Goal: Task Accomplishment & Management: Use online tool/utility

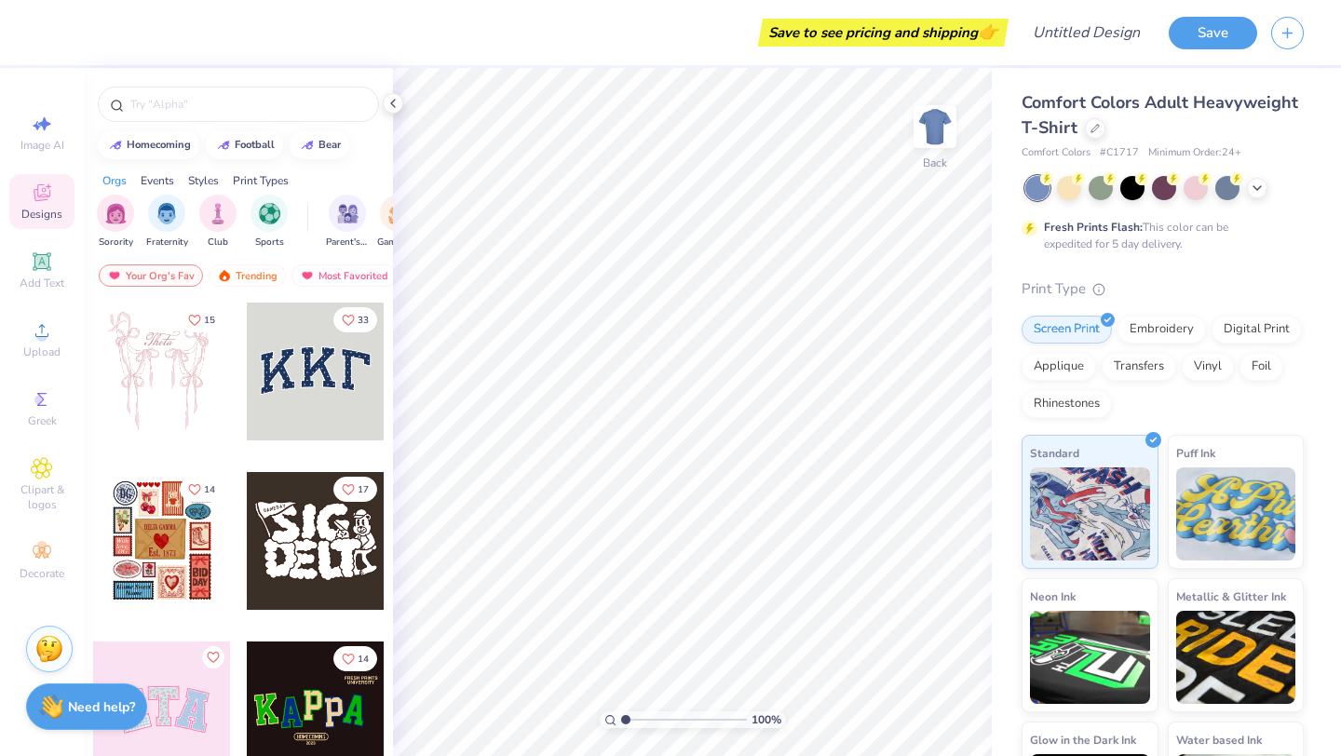
click at [289, 34] on div "Save to see pricing and shipping 👉" at bounding box center [527, 32] width 953 height 65
click at [1064, 30] on input "Design Title" at bounding box center [1109, 32] width 91 height 37
click at [395, 100] on icon at bounding box center [393, 103] width 15 height 15
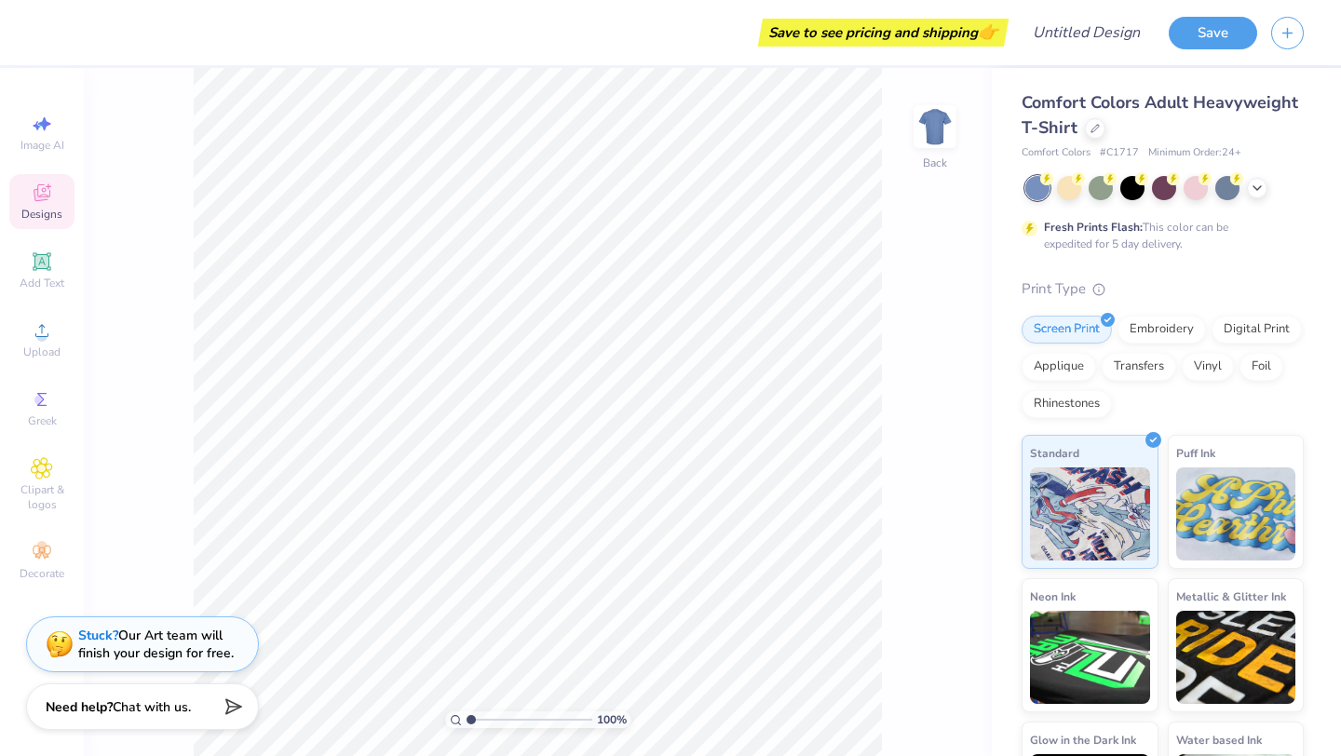
click at [1100, 95] on span "Comfort Colors Adult Heavyweight T-Shirt" at bounding box center [1160, 114] width 277 height 47
click at [1299, 22] on button "button" at bounding box center [1287, 30] width 33 height 33
click at [1293, 28] on icon "button" at bounding box center [1288, 30] width 16 height 16
click at [1281, 40] on button "button" at bounding box center [1287, 30] width 33 height 33
click at [1285, 30] on icon "button" at bounding box center [1288, 30] width 16 height 16
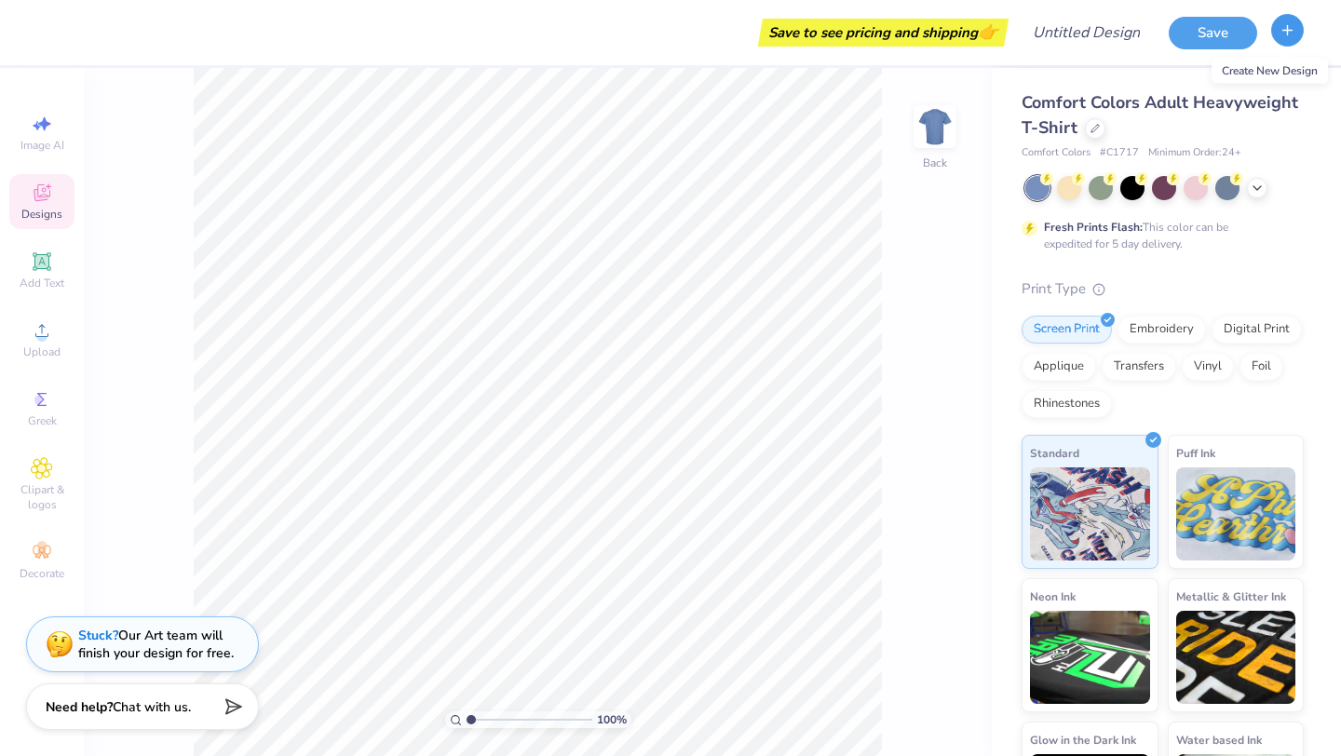
click at [1285, 30] on icon "button" at bounding box center [1288, 30] width 16 height 16
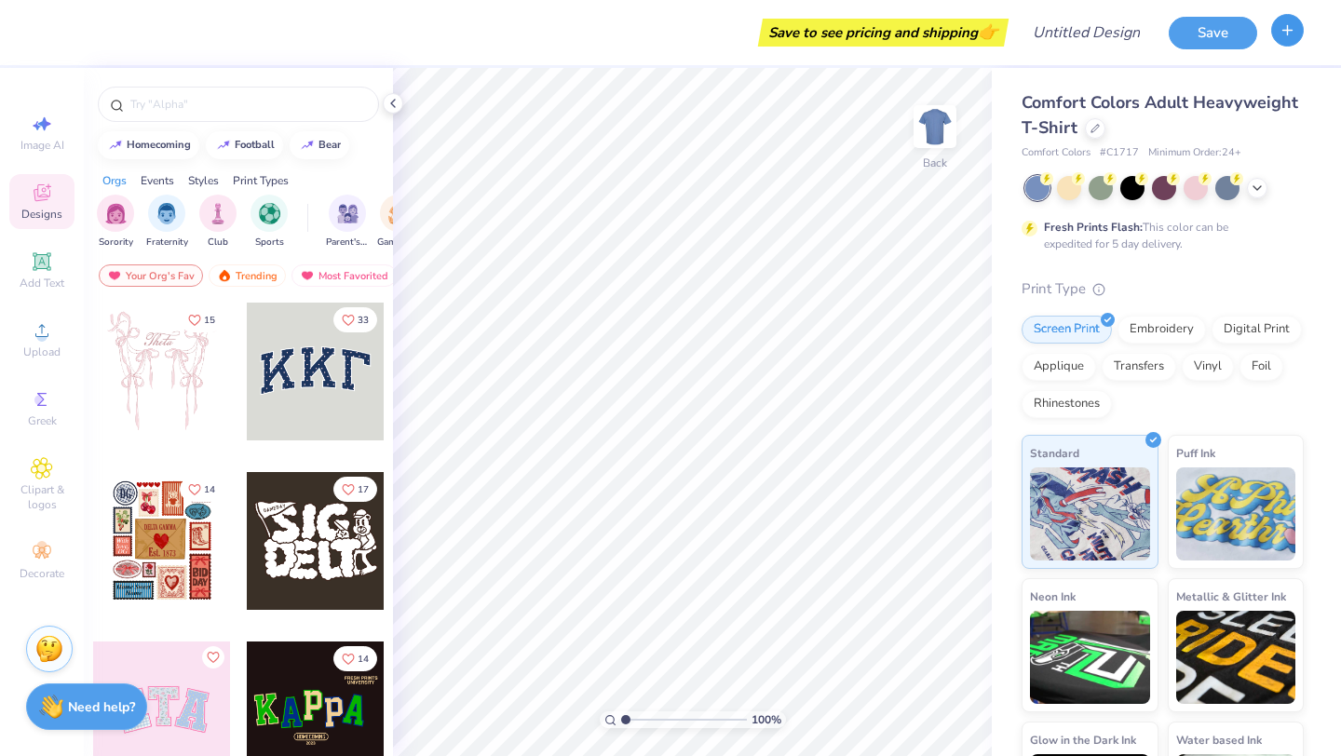
click at [1286, 34] on icon "button" at bounding box center [1288, 30] width 16 height 16
click at [1269, 71] on div "Comfort Colors Adult Heavyweight T-Shirt Comfort Colors # C1717 Minimum Order: …" at bounding box center [1166, 462] width 349 height 788
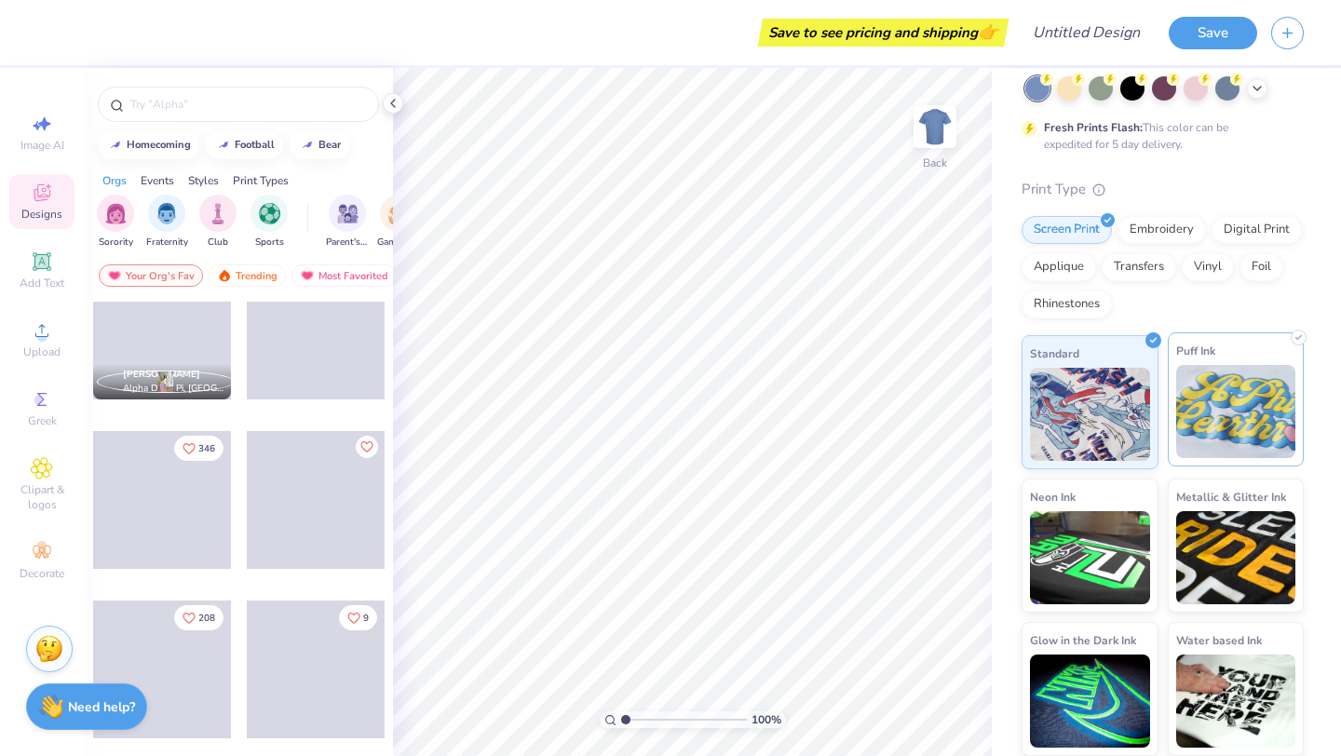
scroll to position [1937, 0]
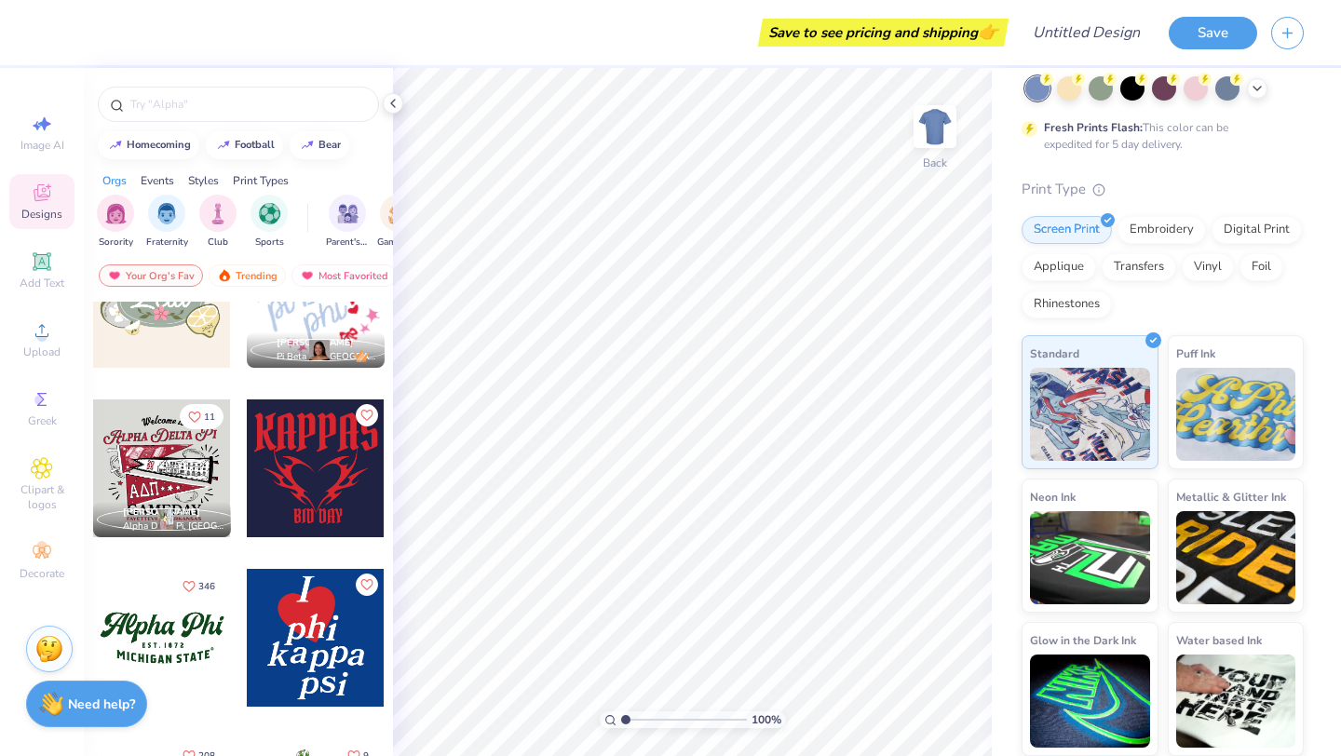
click at [71, 710] on strong "Need help?" at bounding box center [101, 705] width 67 height 18
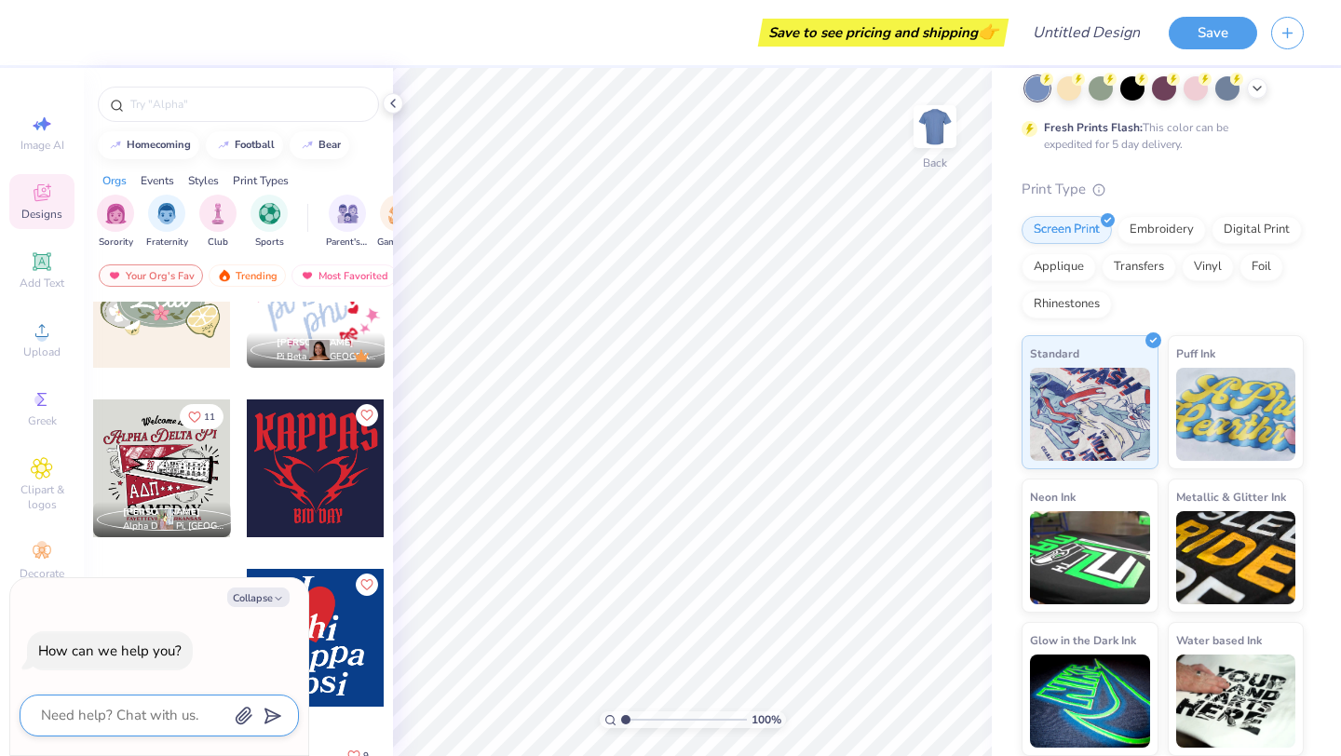
click at [88, 709] on textarea at bounding box center [133, 715] width 189 height 25
type textarea "c"
type textarea "x"
type textarea "ch"
type textarea "x"
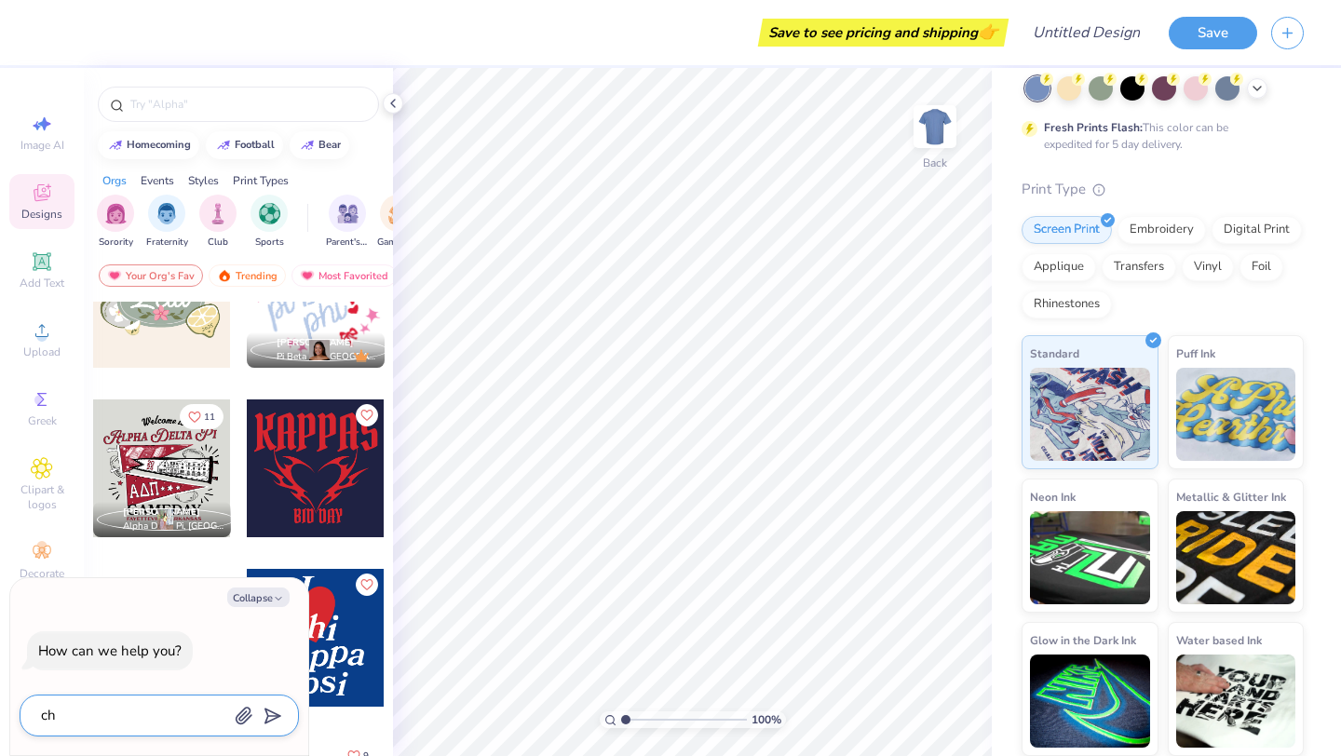
type textarea "chn"
type textarea "x"
type textarea "chna"
type textarea "x"
type textarea "chnag"
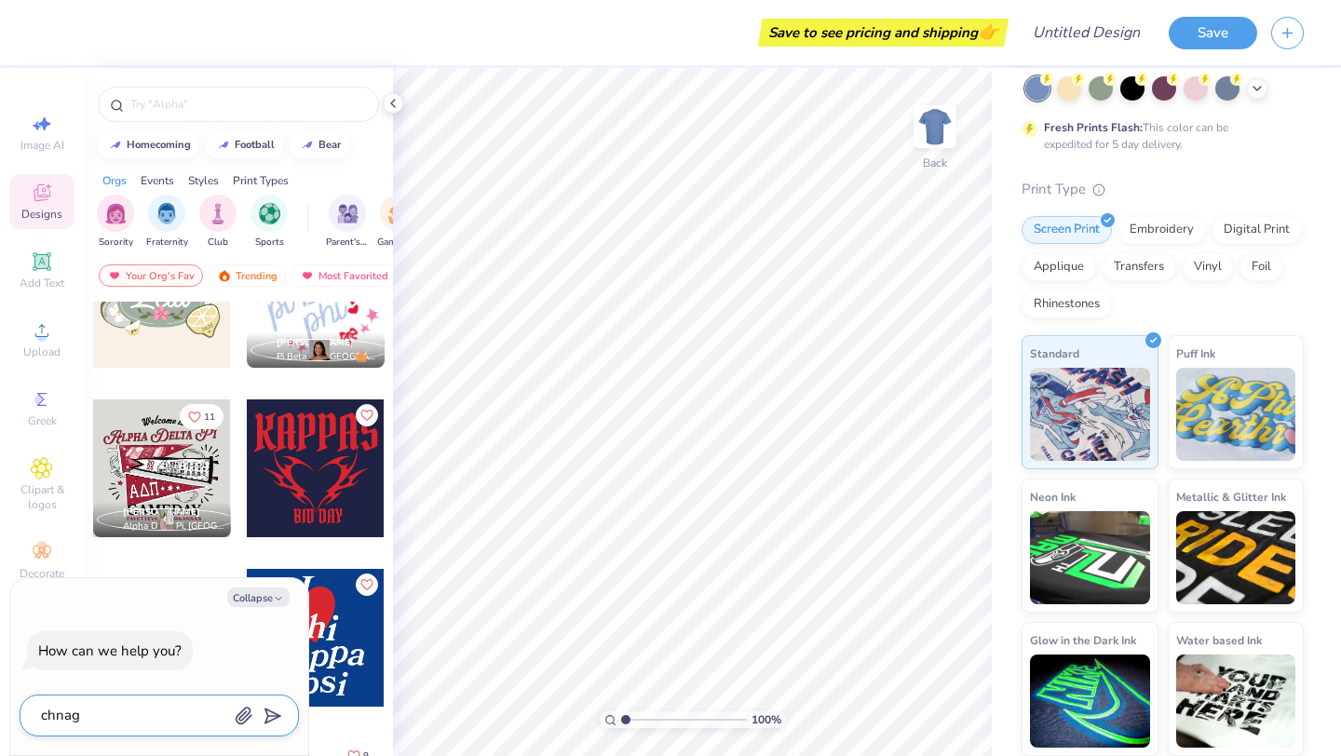
type textarea "x"
type textarea "chnag"
type textarea "x"
type textarea "chnag e"
type textarea "x"
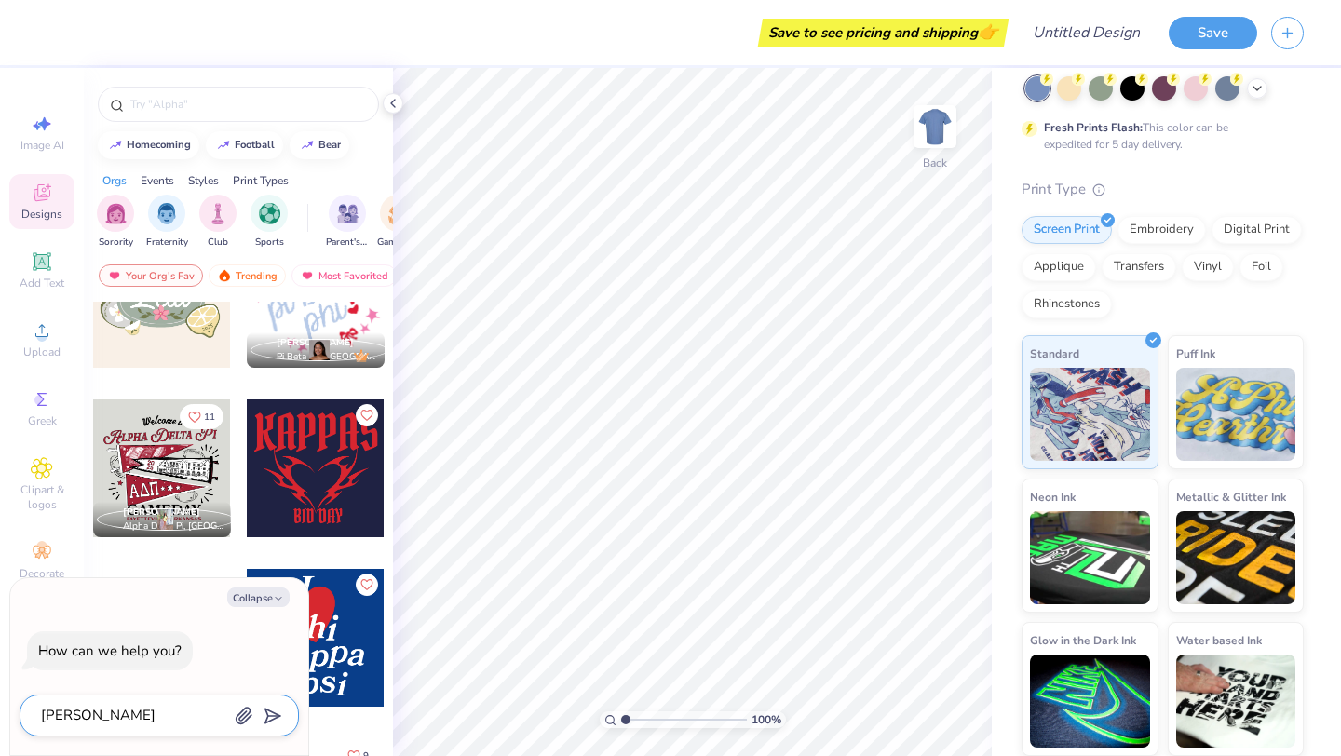
type textarea "chnag ehs"
type textarea "x"
type textarea "chnag eh"
type textarea "x"
type textarea "chnag e"
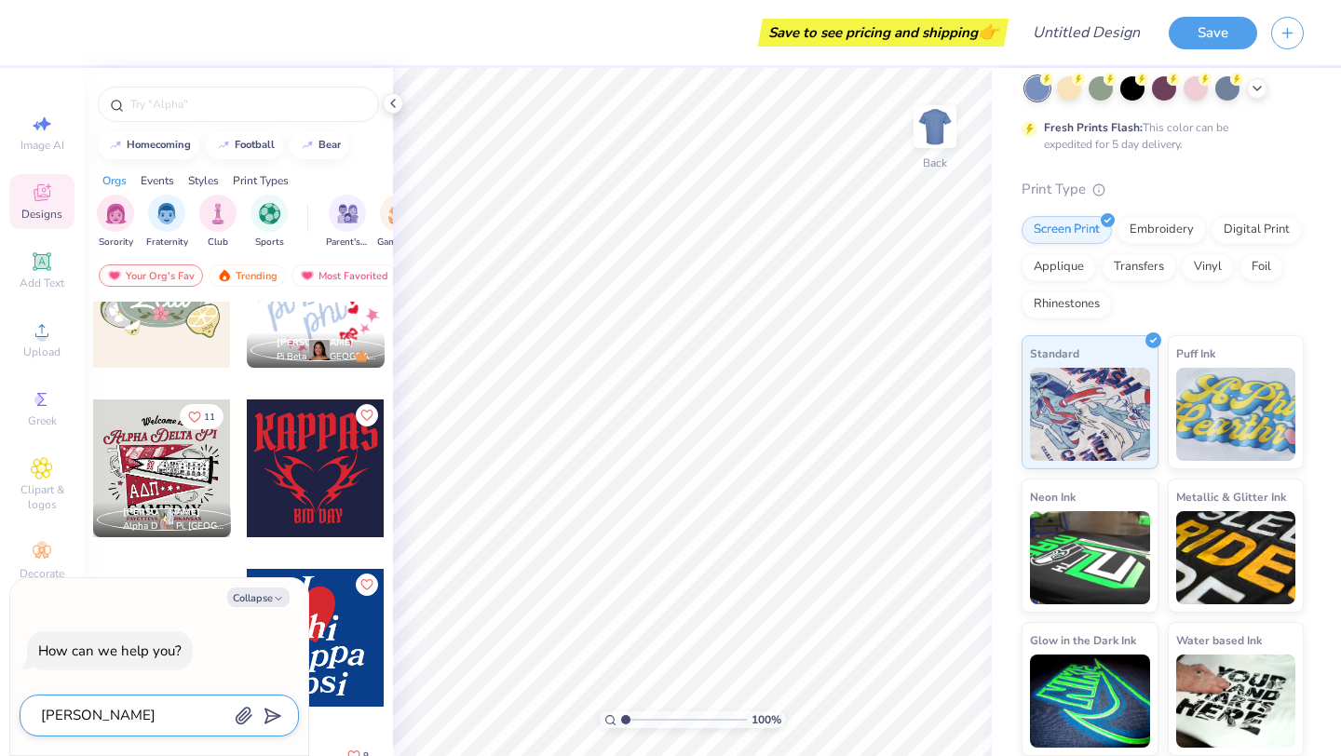
type textarea "x"
type textarea "chnag"
type textarea "x"
type textarea "chnag"
type textarea "x"
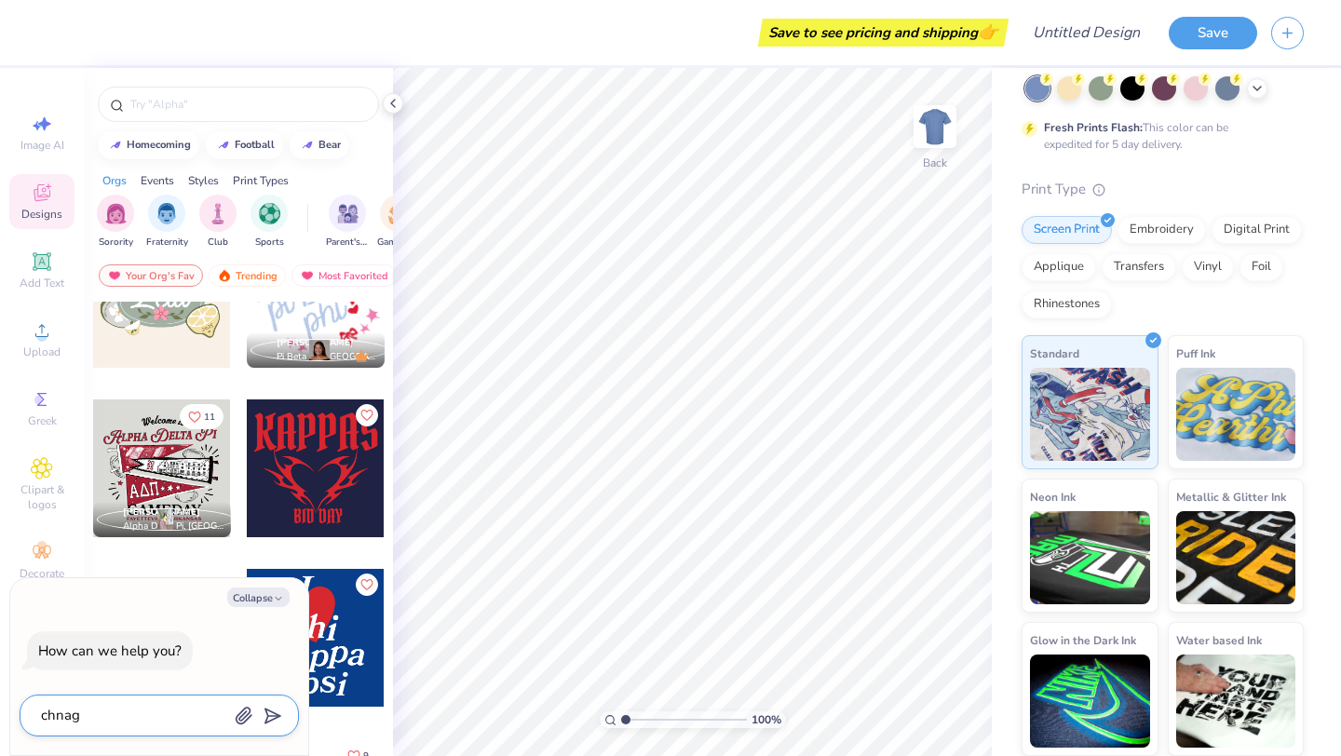
type textarea "chna"
type textarea "x"
type textarea "chn"
type textarea "x"
type textarea "ch"
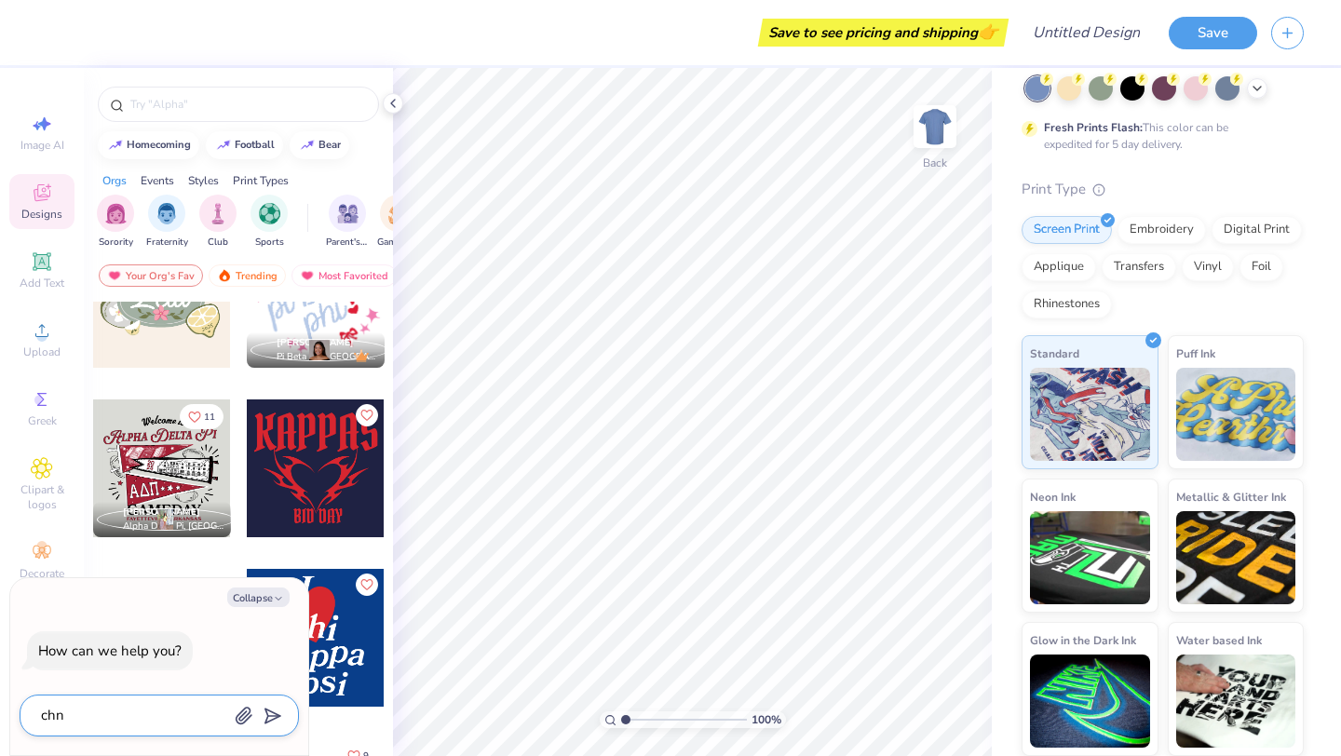
type textarea "x"
type textarea "cha"
type textarea "x"
type textarea "chan"
type textarea "x"
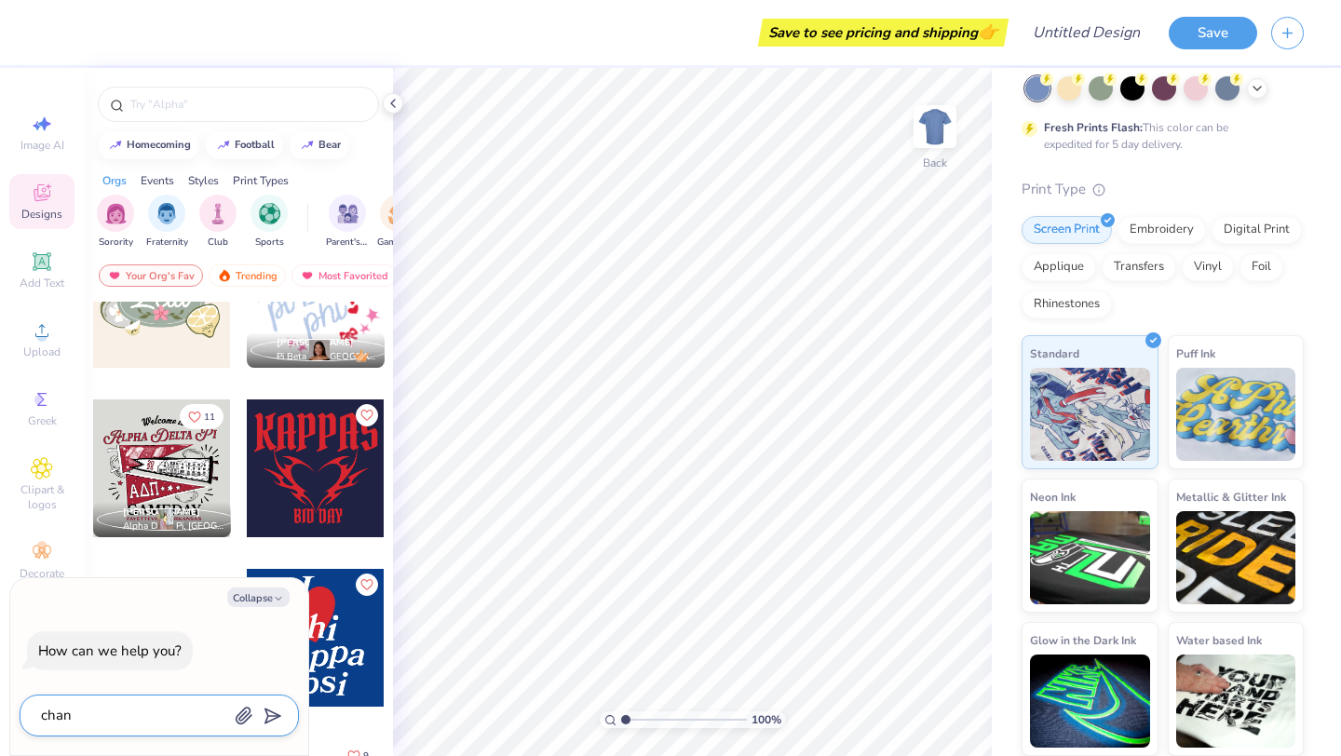
type textarea "chang"
type textarea "x"
type textarea "change"
type textarea "x"
type textarea "change"
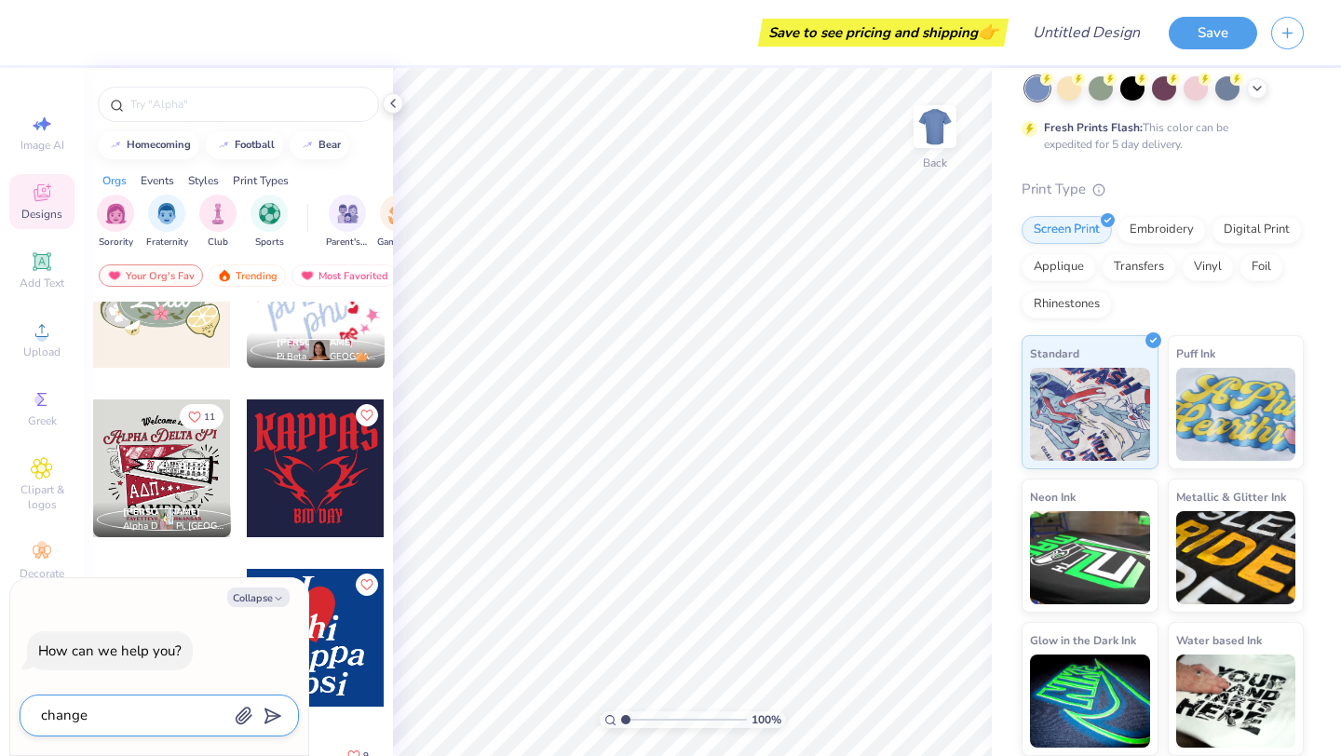
type textarea "x"
type textarea "change s"
type textarea "x"
type textarea "change sh"
type textarea "x"
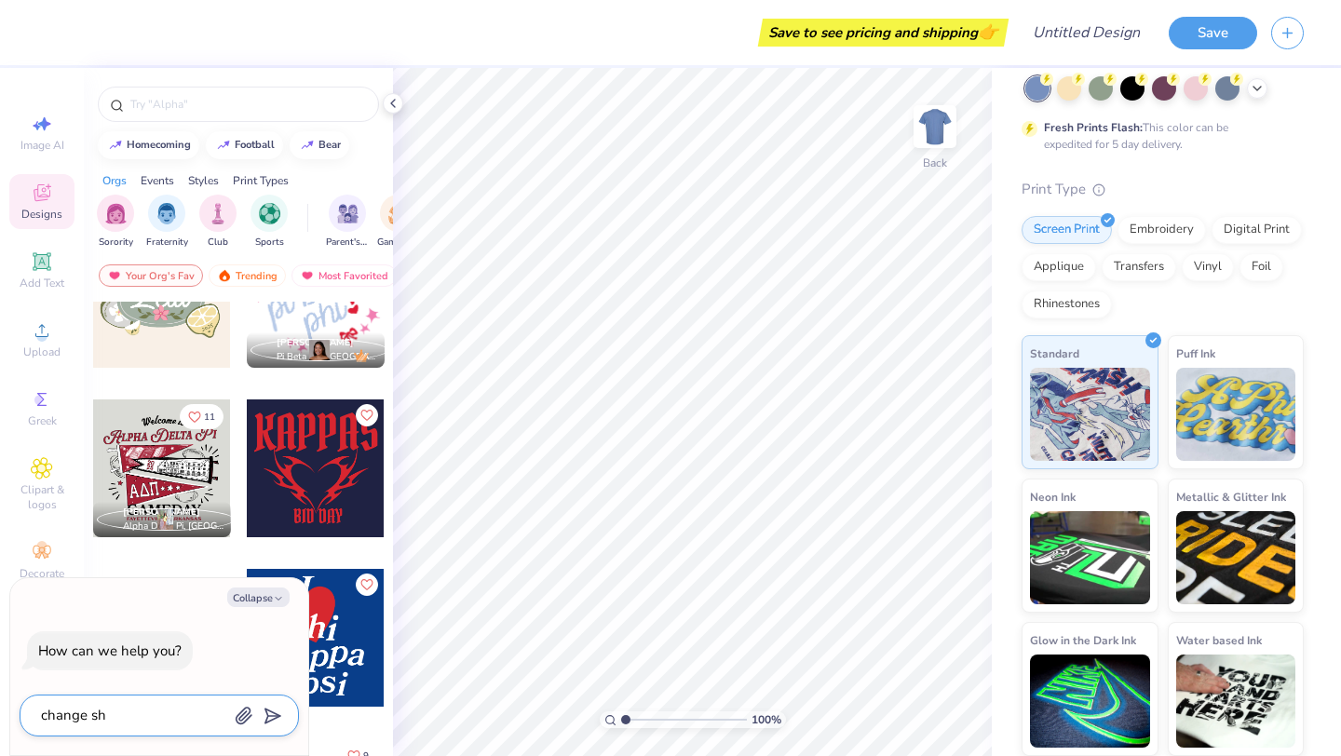
type textarea "change shu"
type textarea "x"
type textarea "change shur"
type textarea "x"
type textarea "change shurt"
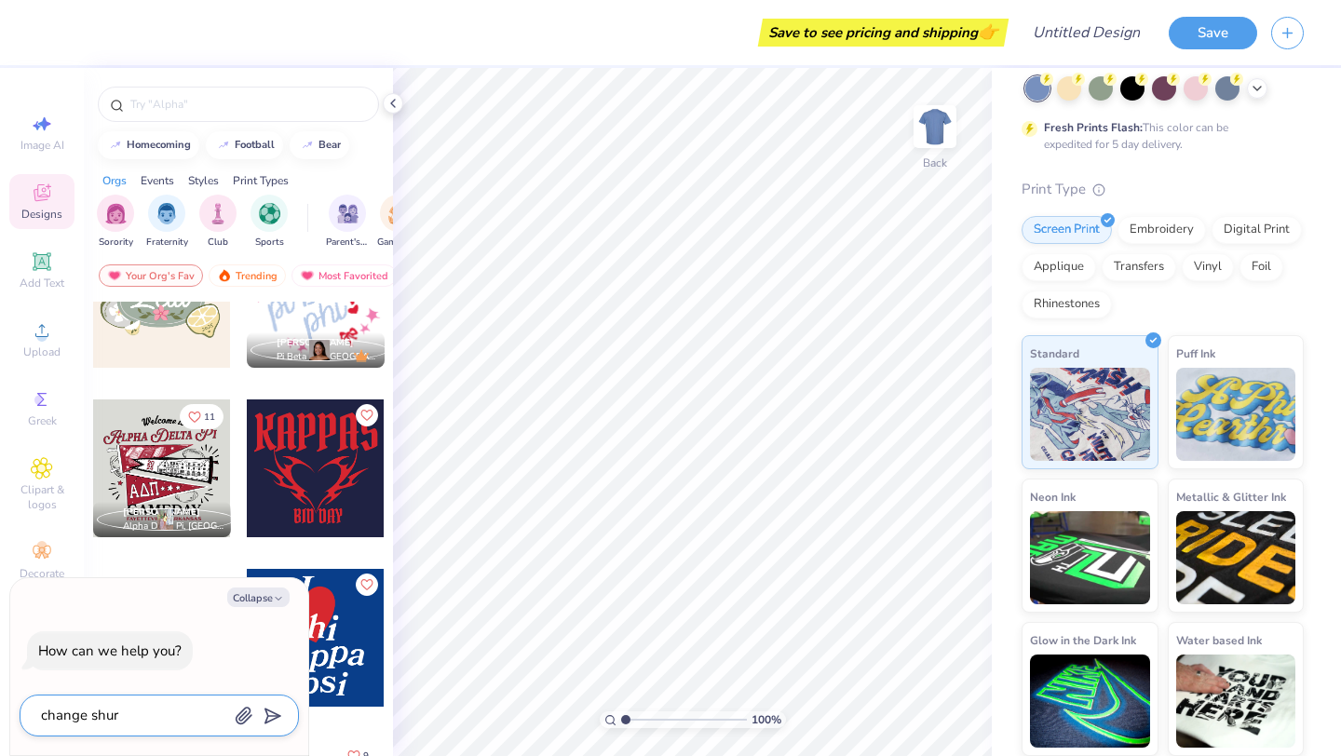
type textarea "x"
type textarea "change shurt"
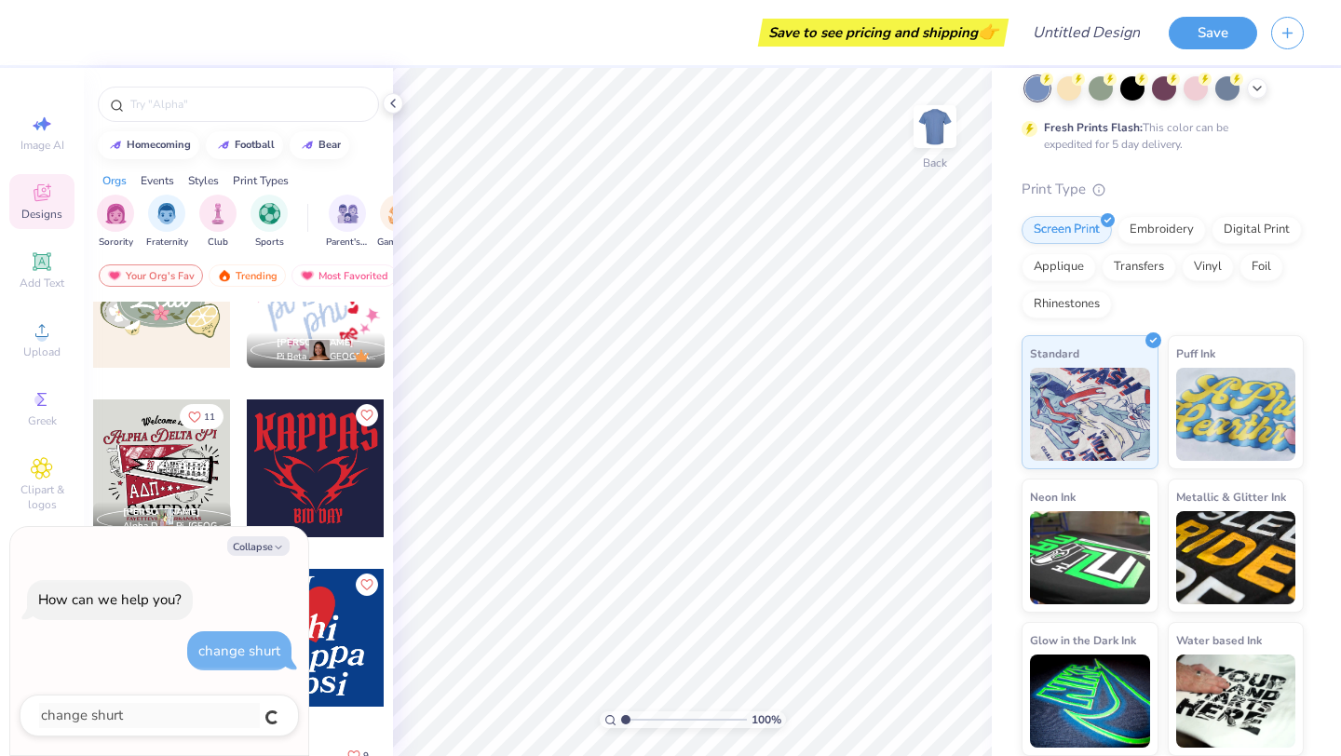
type textarea "x"
click at [1304, 22] on div "Save" at bounding box center [1255, 32] width 172 height 65
click at [1295, 28] on button "button" at bounding box center [1287, 30] width 33 height 33
click at [1210, 38] on button "Save" at bounding box center [1213, 30] width 88 height 33
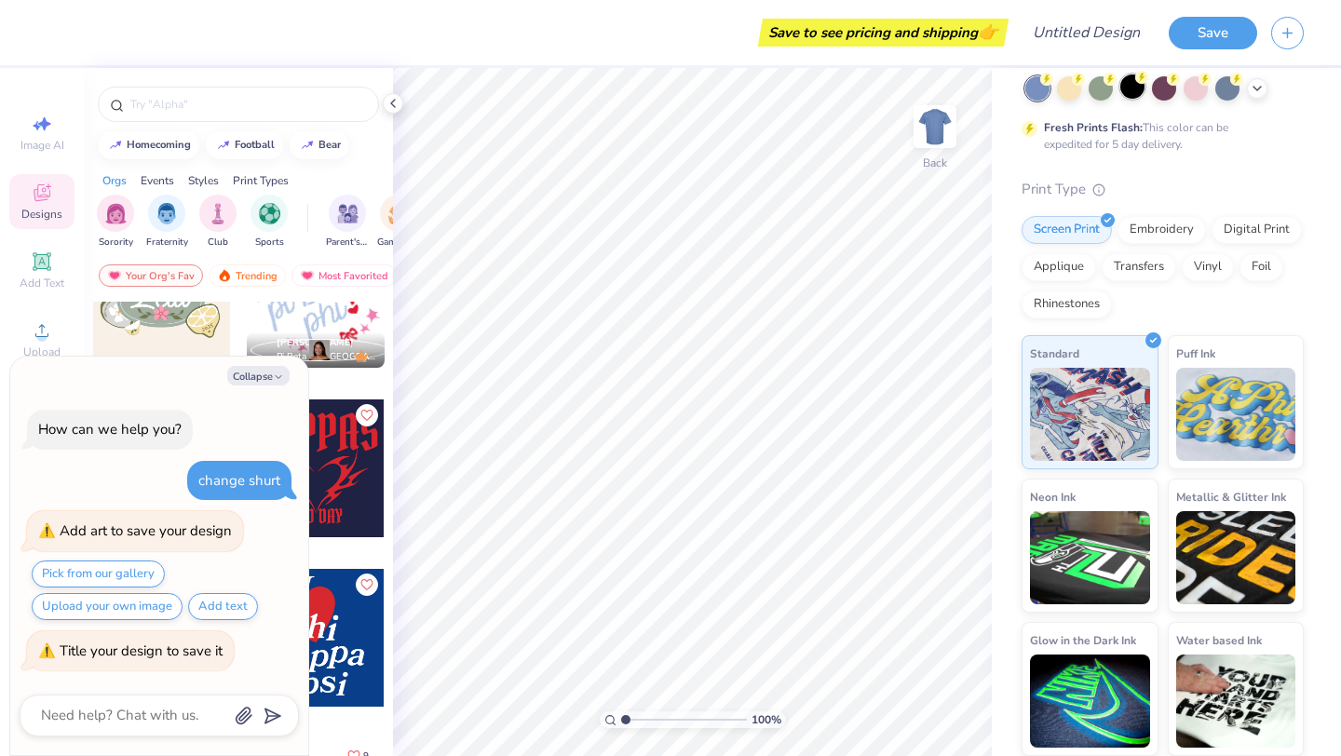
type textarea "x"
